Goal: Task Accomplishment & Management: Manage account settings

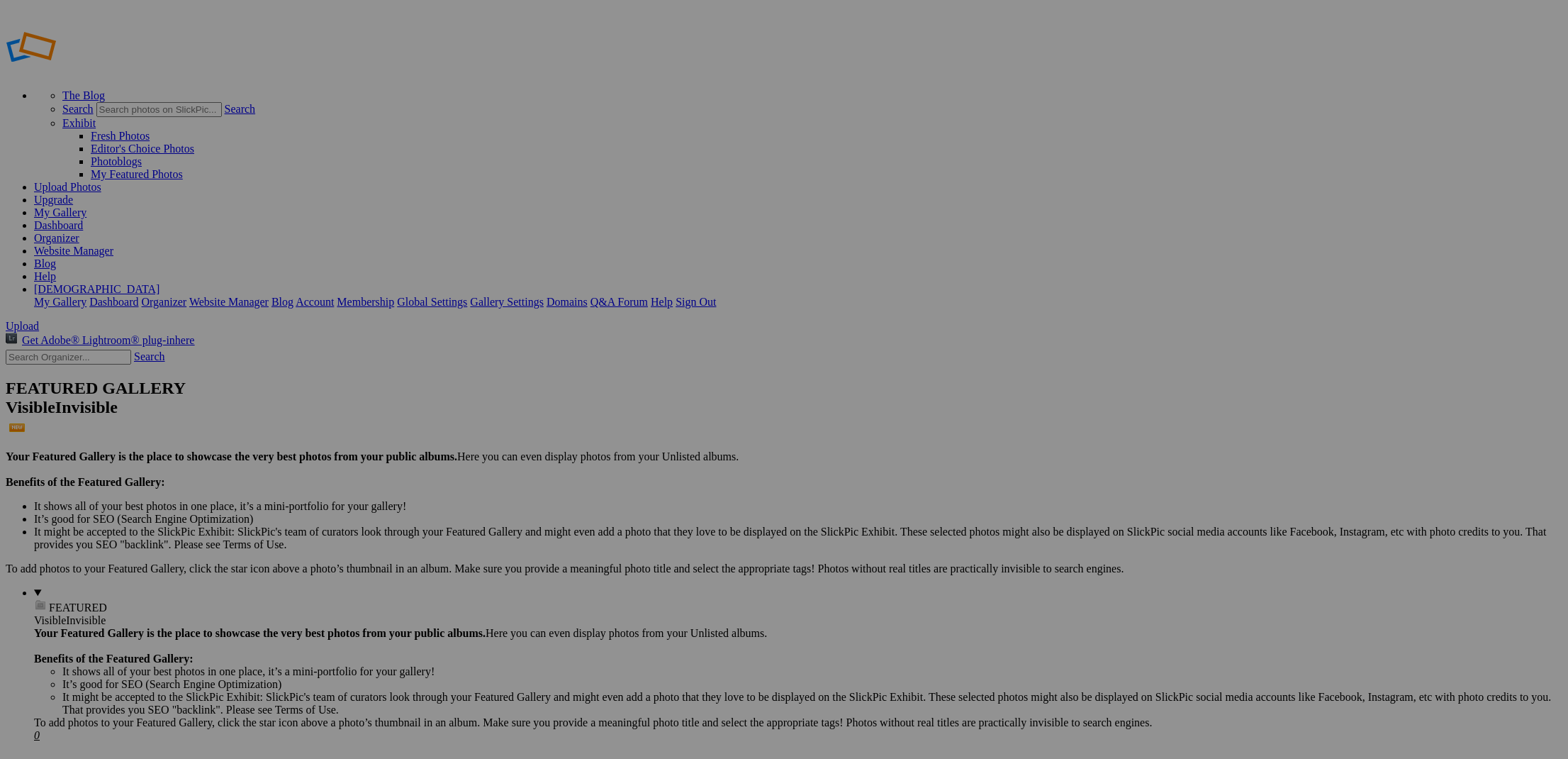
type input "2019 GMC Canyon"
click at [657, 451] on span "Create" at bounding box center [642, 456] width 30 height 12
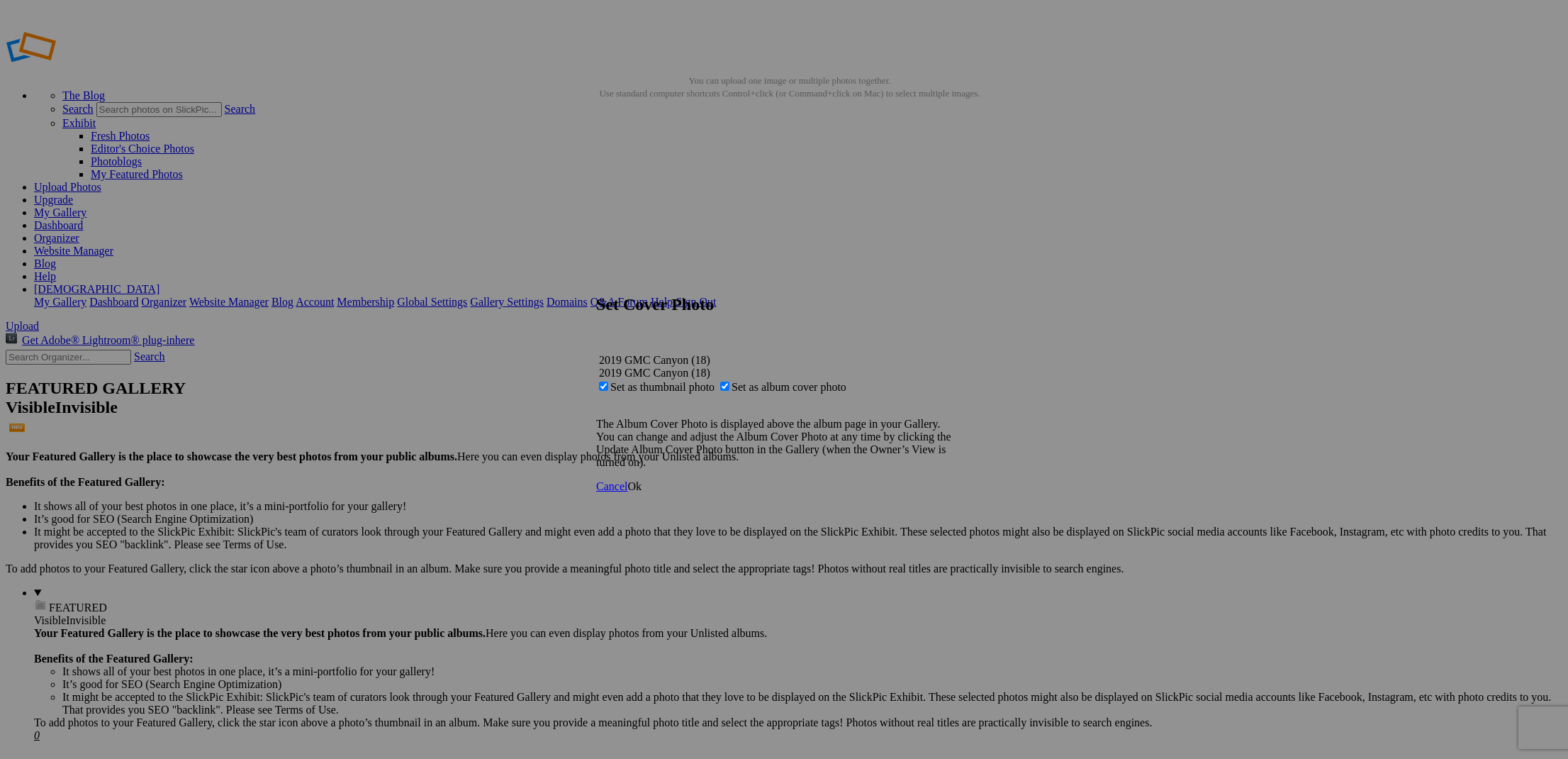
click at [641, 492] on span "Ok" at bounding box center [635, 486] width 15 height 12
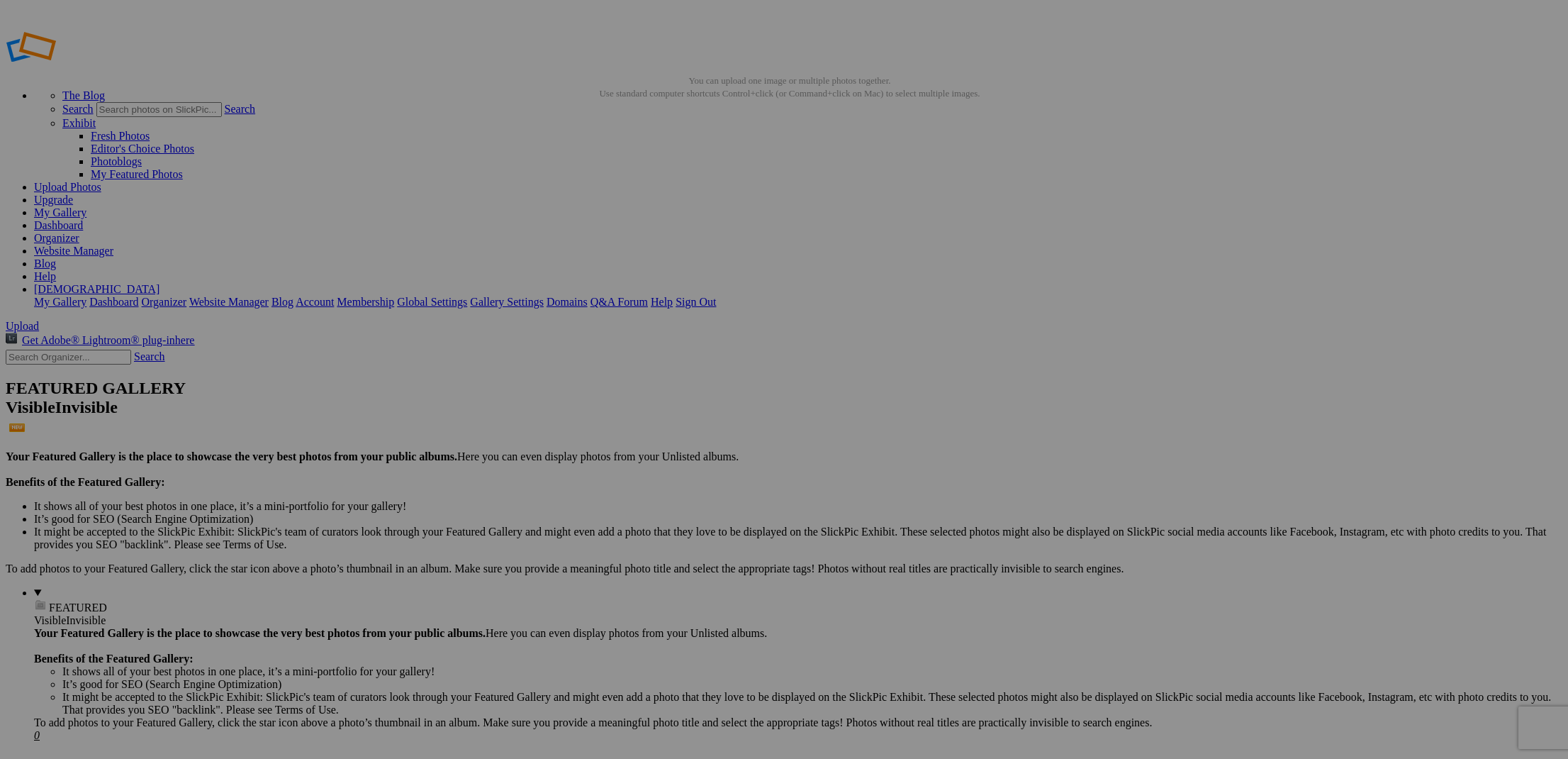
drag, startPoint x: 1325, startPoint y: 75, endPoint x: 1324, endPoint y: 87, distance: 12.0
